Goal: Task Accomplishment & Management: Use online tool/utility

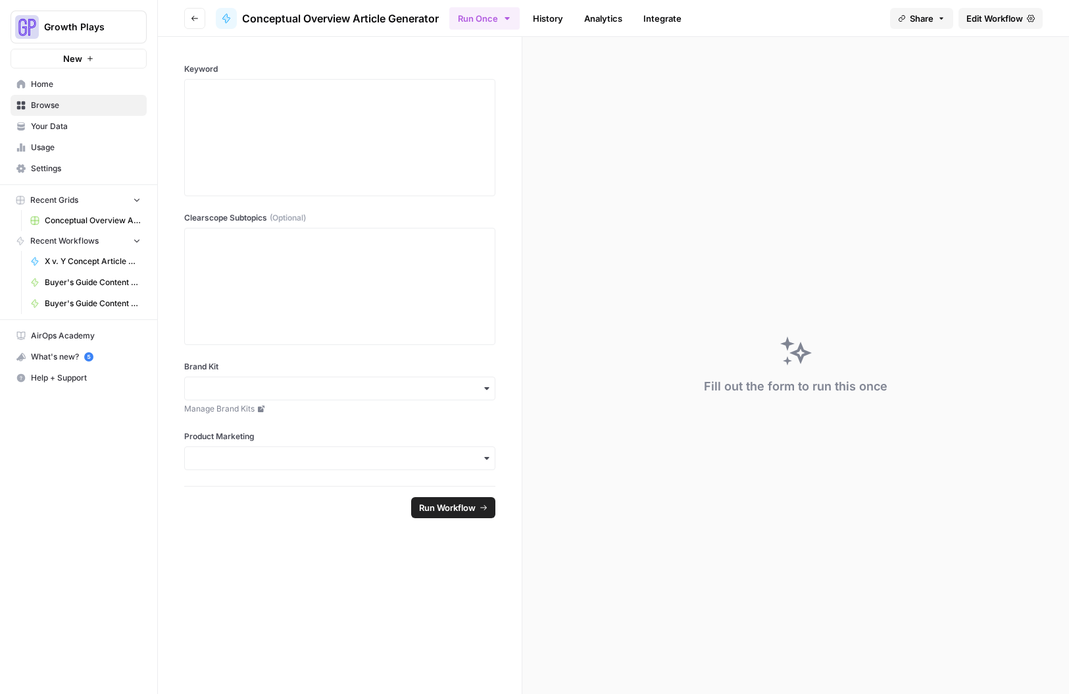
click at [998, 9] on link "Edit Workflow" at bounding box center [1001, 18] width 84 height 21
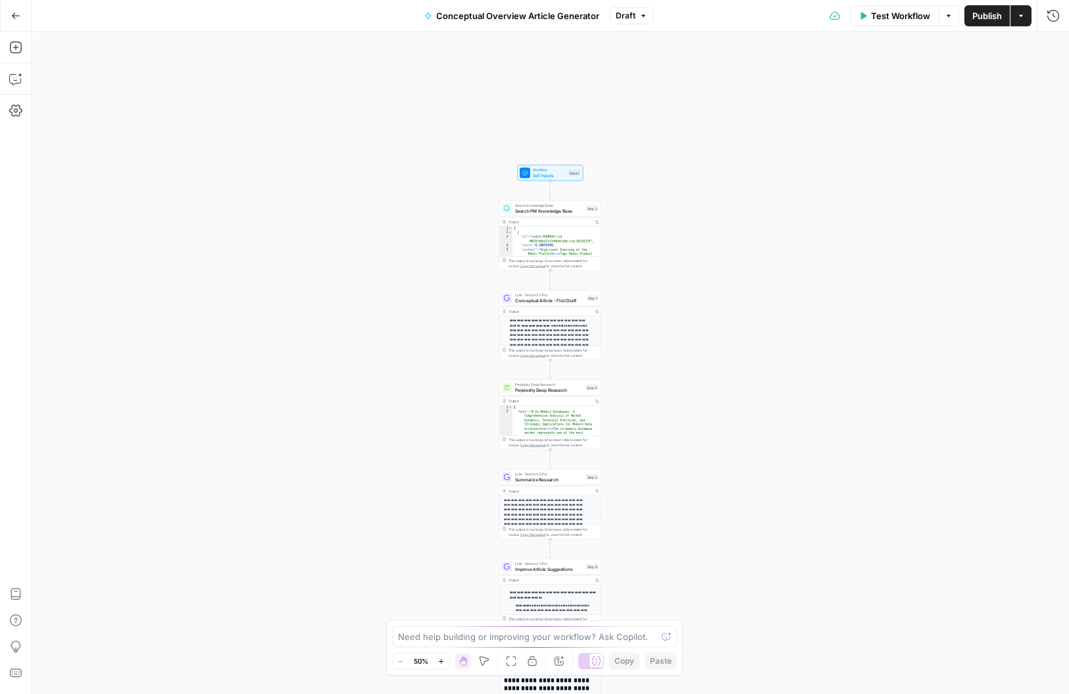
scroll to position [283, 0]
click at [447, 658] on button "Zoom In" at bounding box center [442, 661] width 16 height 16
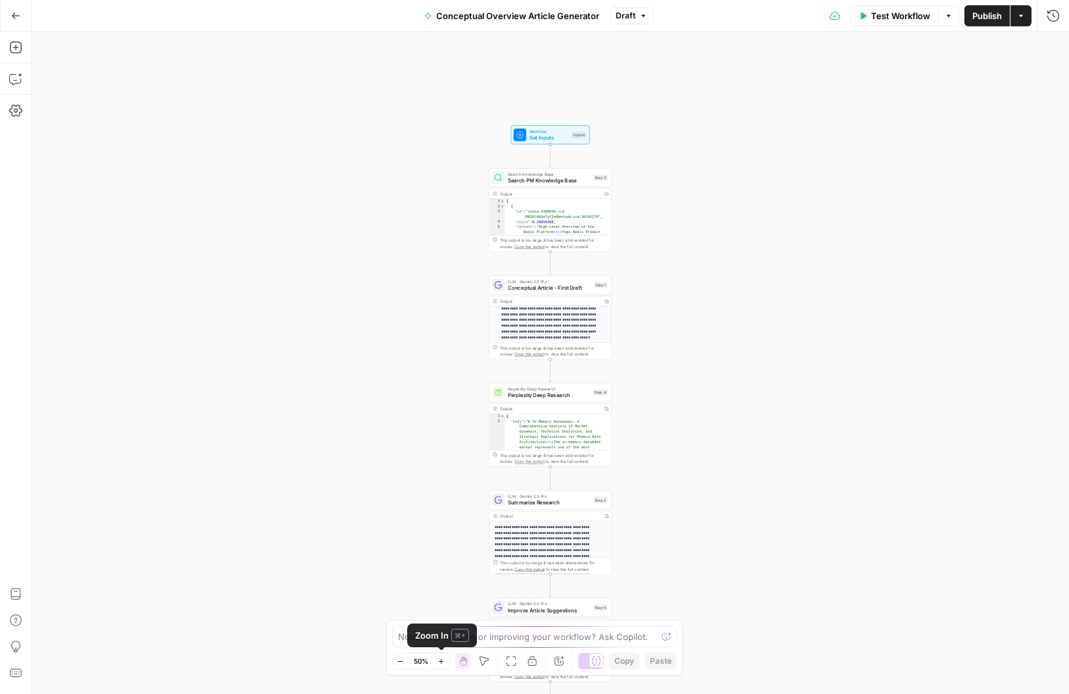
click at [444, 658] on icon "button" at bounding box center [441, 660] width 7 height 7
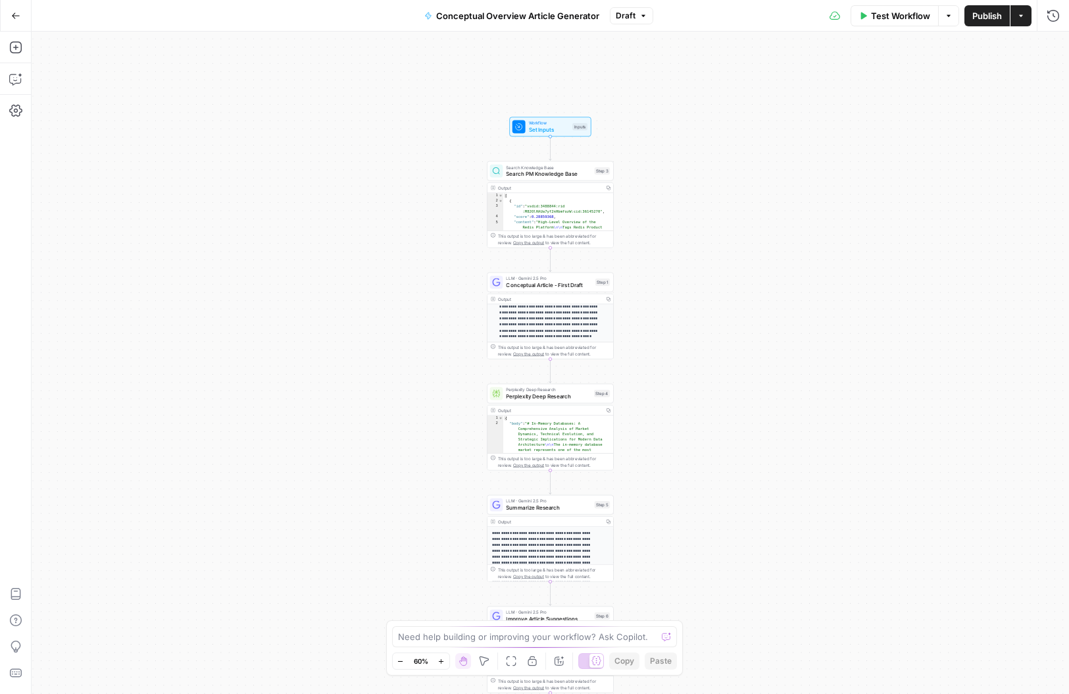
click at [444, 658] on icon "button" at bounding box center [441, 660] width 7 height 7
click at [444, 657] on icon "button" at bounding box center [441, 660] width 7 height 7
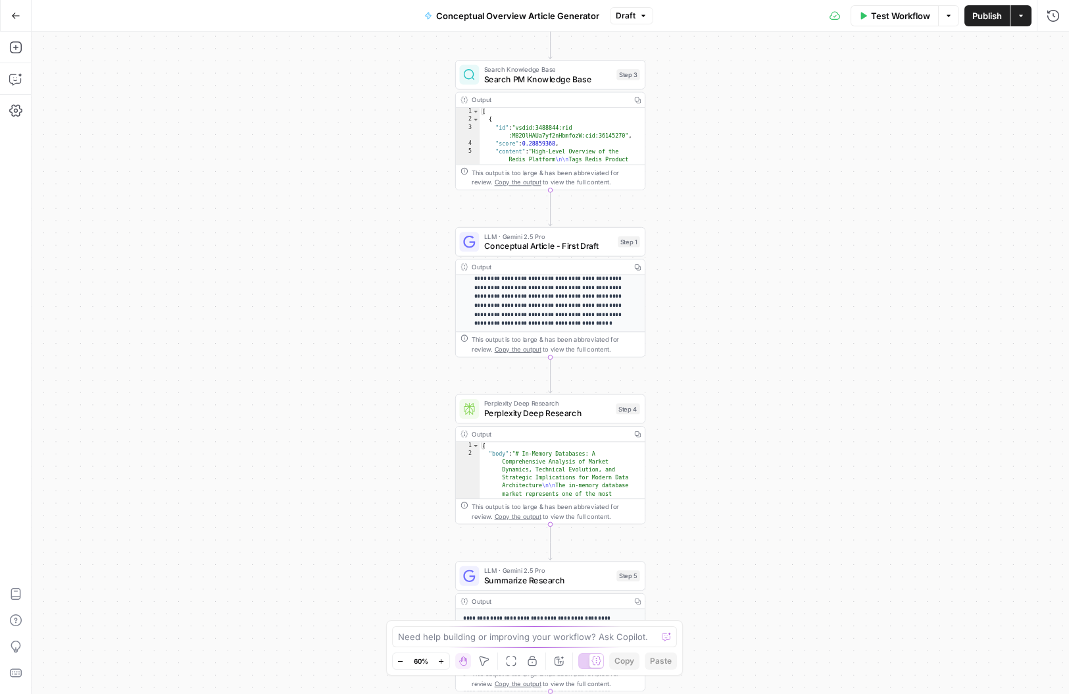
drag, startPoint x: 444, startPoint y: 657, endPoint x: 465, endPoint y: 618, distance: 44.7
click at [444, 657] on icon "button" at bounding box center [441, 660] width 7 height 7
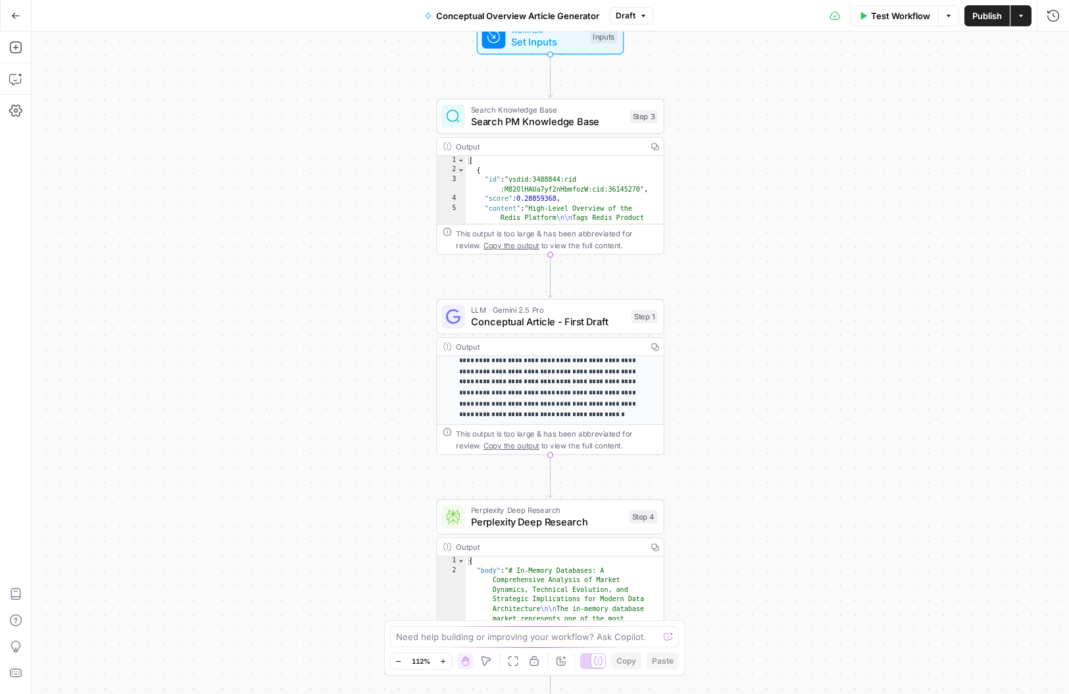
click at [580, 117] on span "Search PM Knowledge Base" at bounding box center [547, 121] width 153 height 14
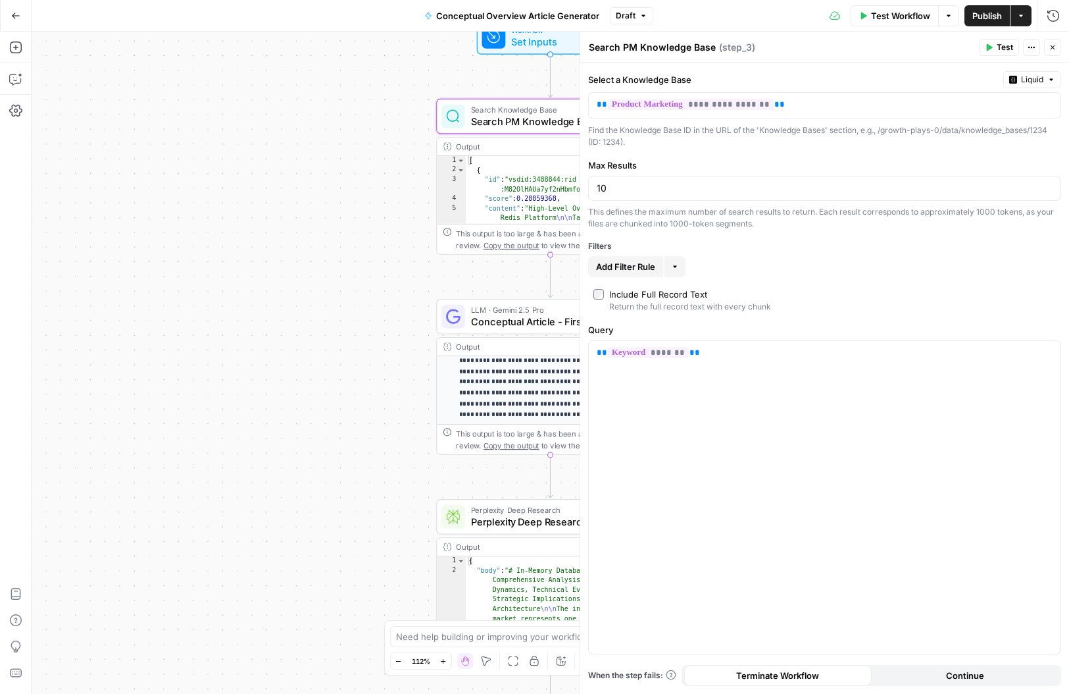
click at [1053, 50] on icon "button" at bounding box center [1053, 47] width 8 height 8
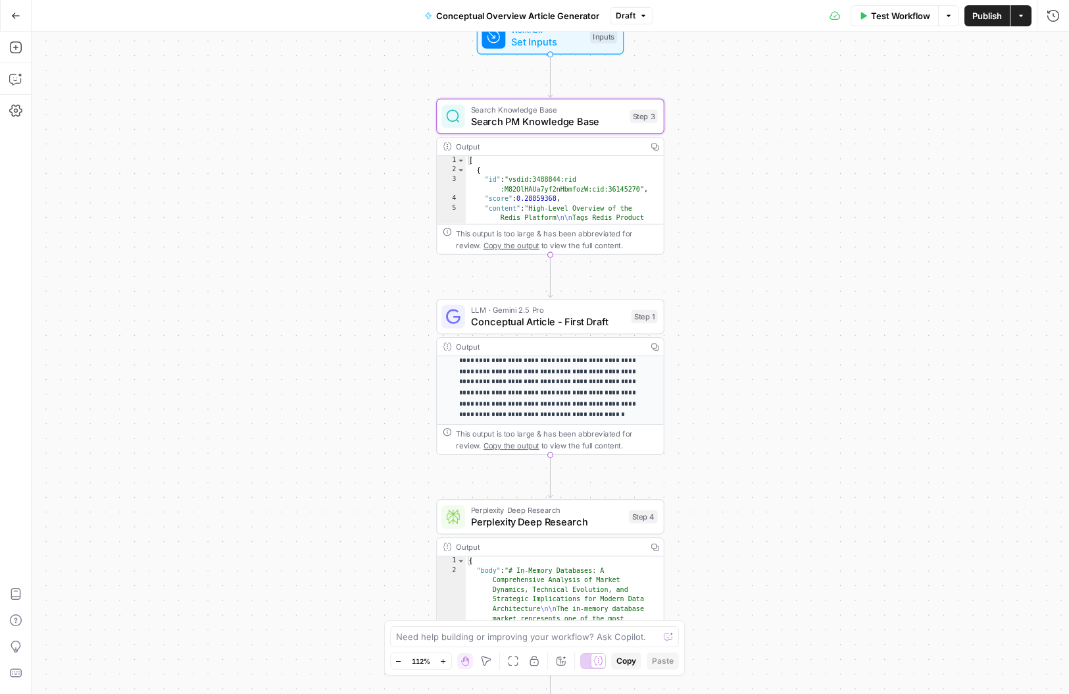
click at [565, 317] on span "Conceptual Article - First Draft" at bounding box center [548, 321] width 155 height 14
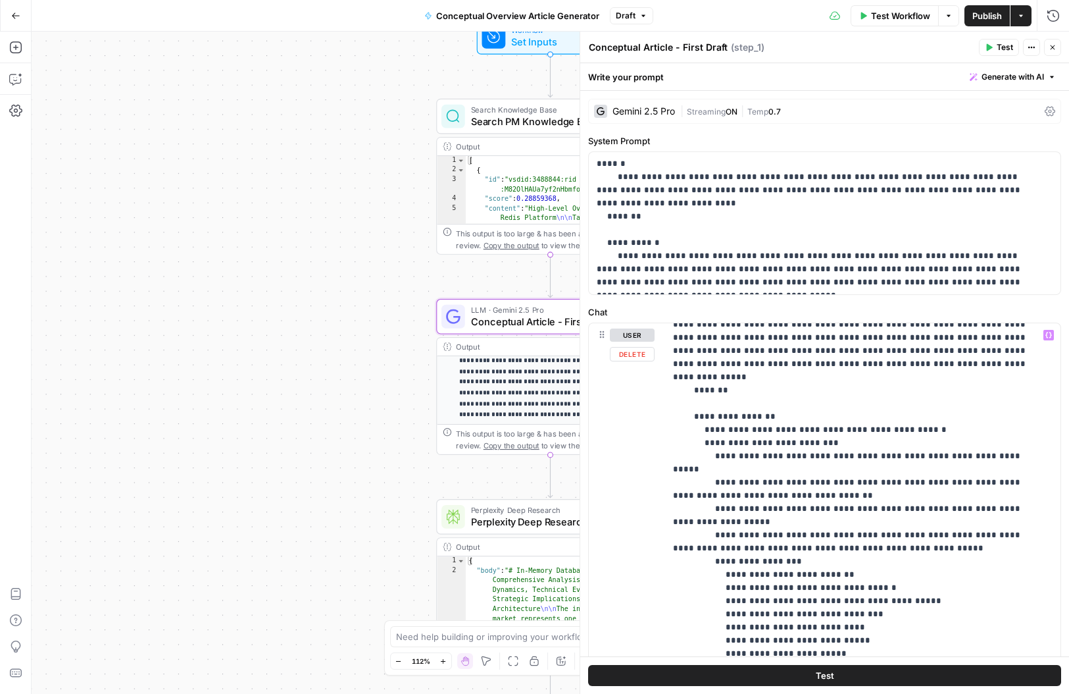
scroll to position [672, 0]
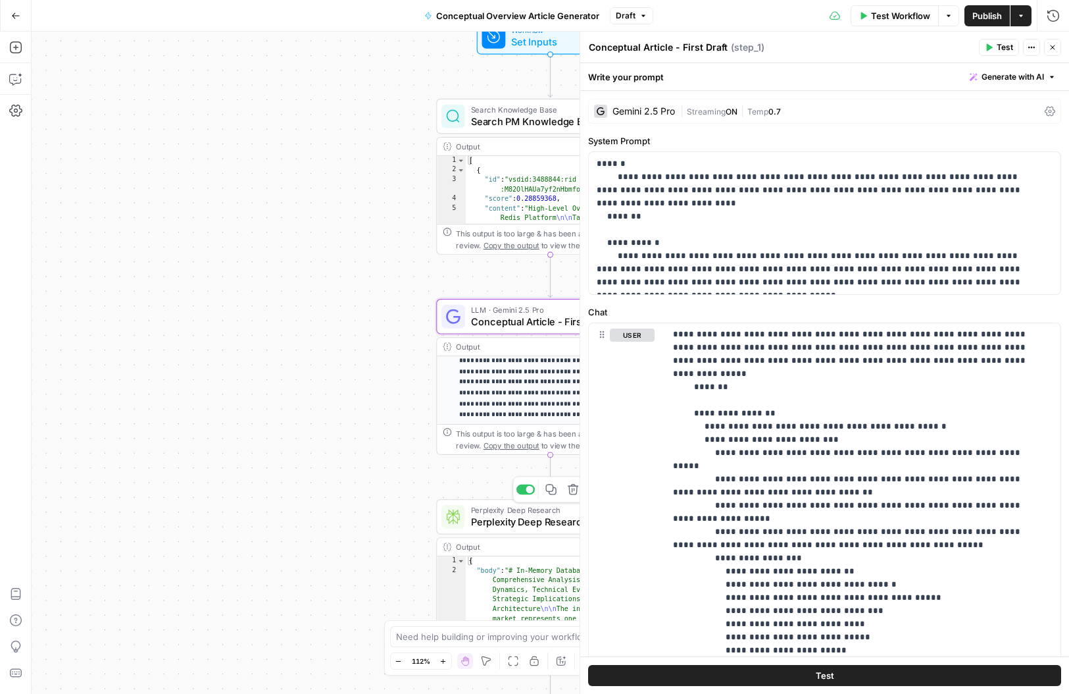
click at [520, 515] on span "Perplexity Deep Research" at bounding box center [547, 522] width 152 height 14
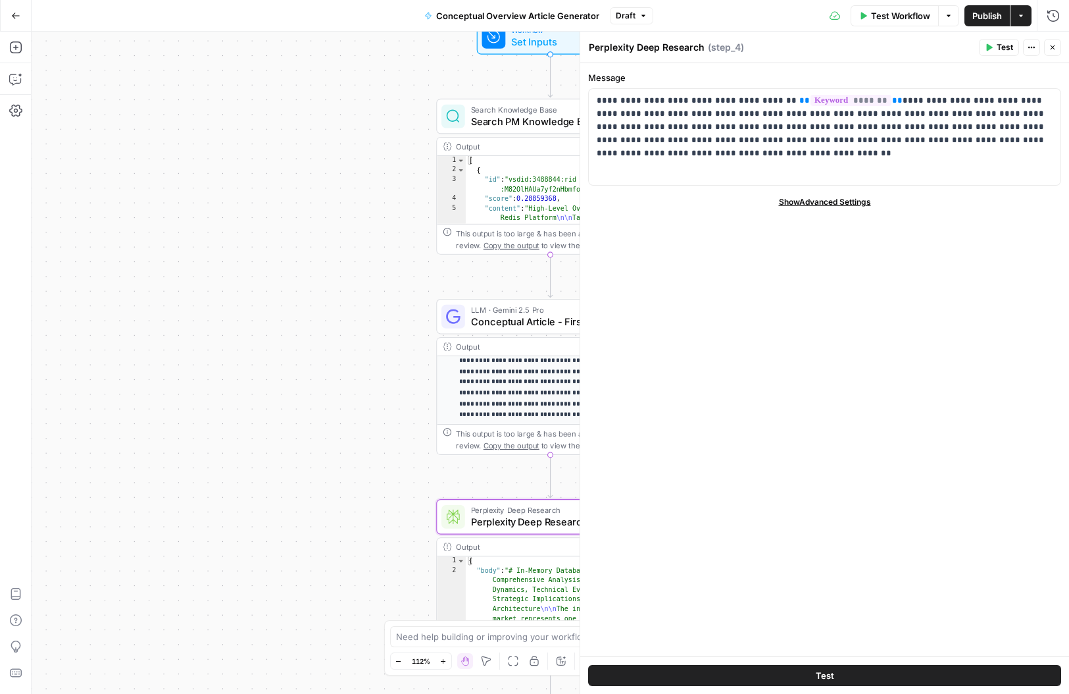
click at [1059, 46] on button "Close" at bounding box center [1052, 47] width 17 height 17
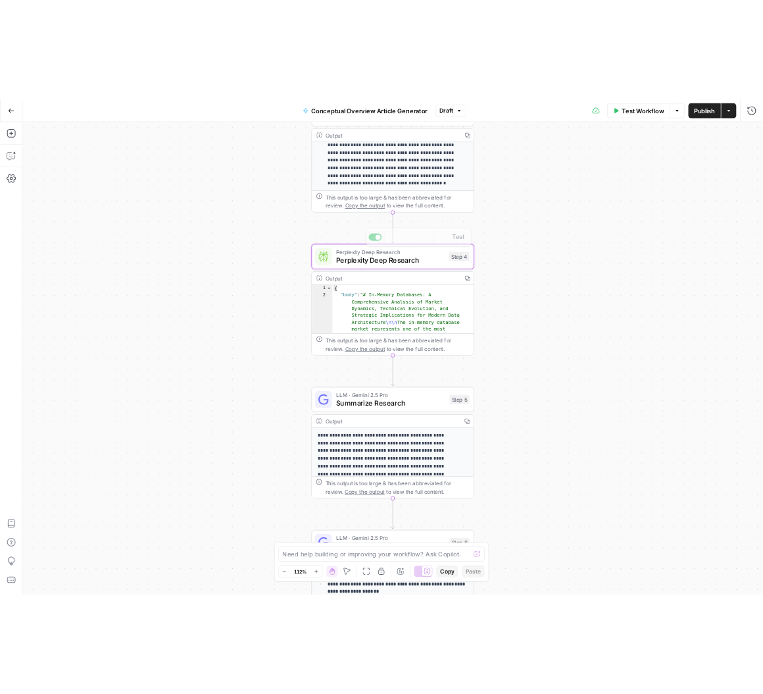
scroll to position [0, 0]
